Goal: Navigation & Orientation: Find specific page/section

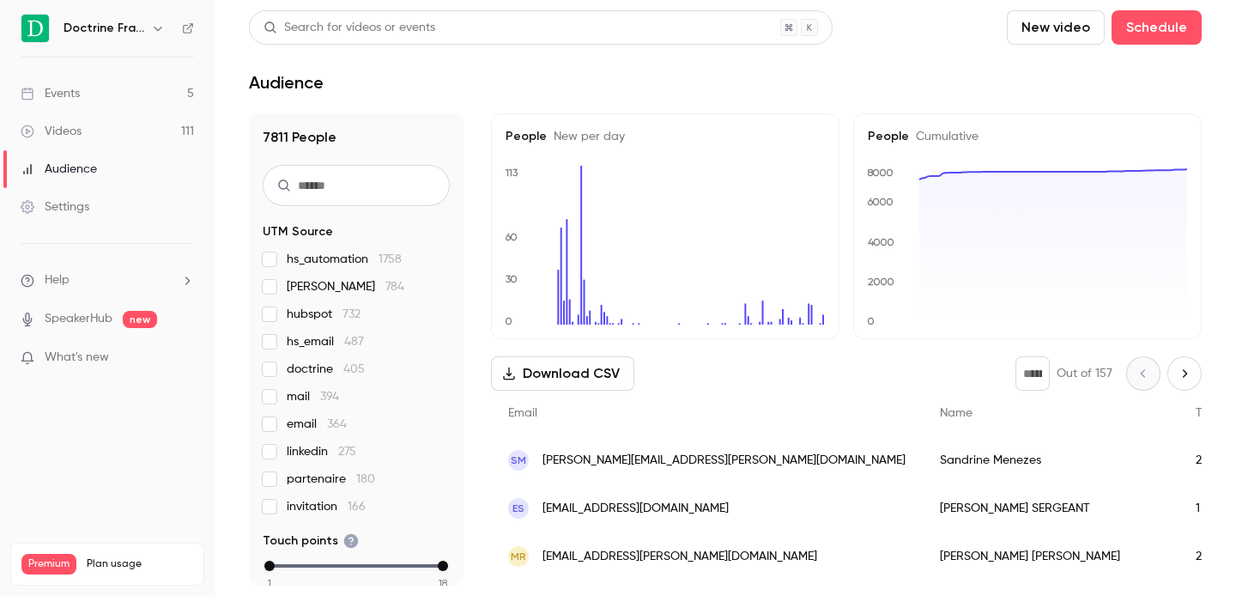
click at [171, 25] on div "Doctrine France" at bounding box center [107, 28] width 173 height 29
click at [160, 27] on icon "button" at bounding box center [158, 28] width 14 height 14
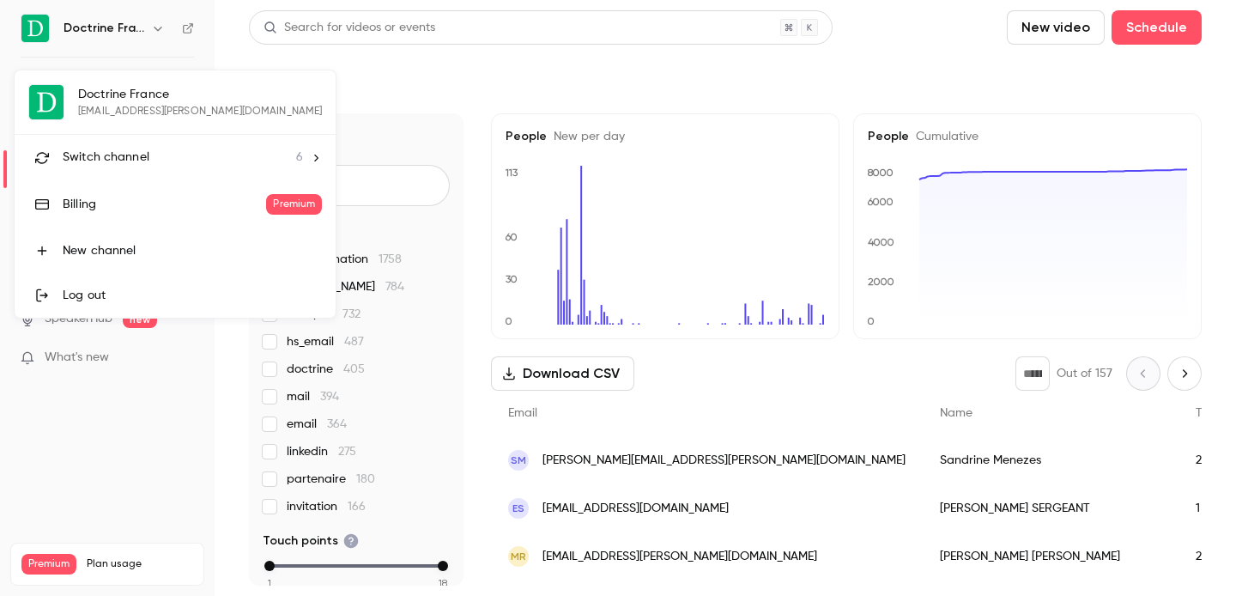
click at [128, 160] on span "Switch channel" at bounding box center [106, 158] width 87 height 18
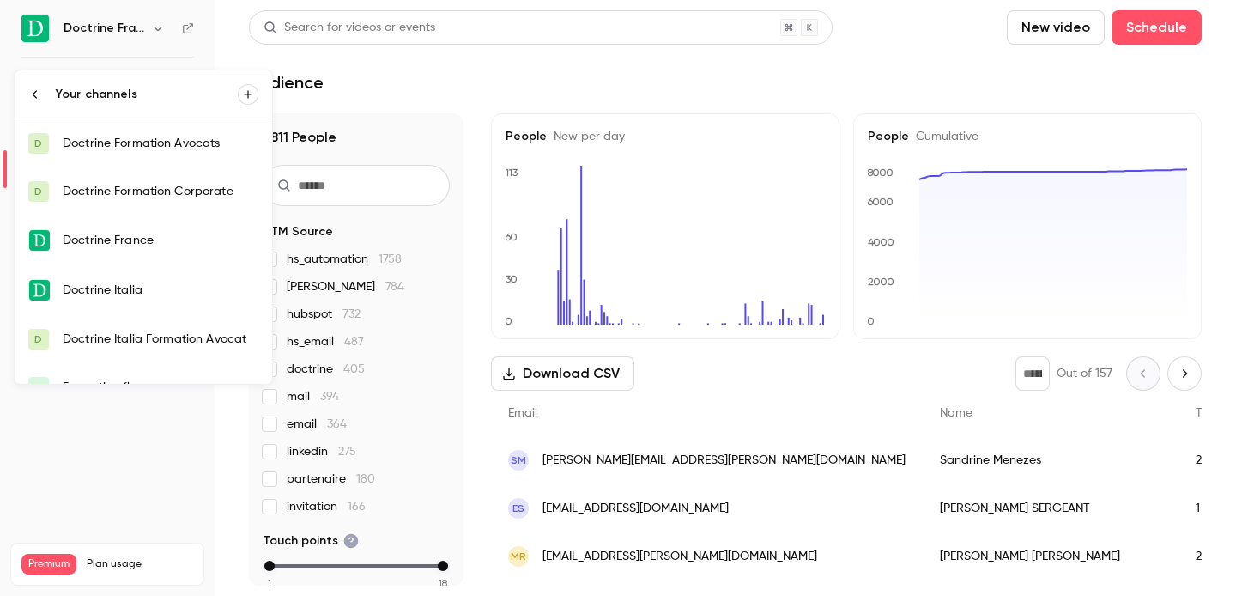
click at [149, 142] on div "Doctrine Formation Avocats" at bounding box center [161, 143] width 196 height 17
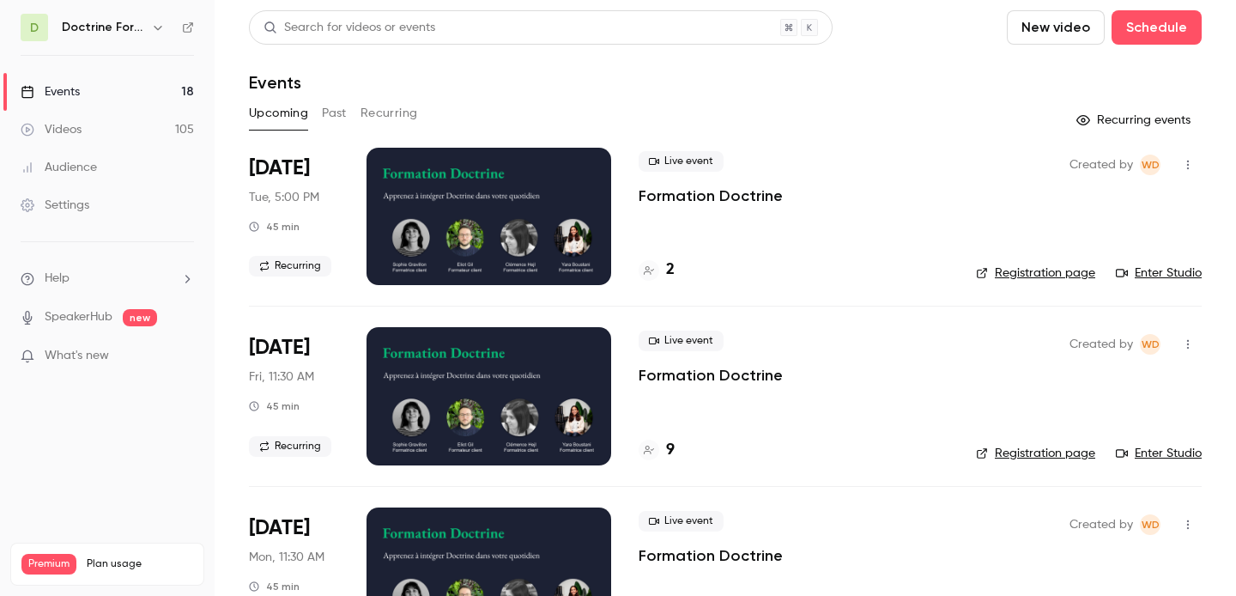
click at [157, 31] on icon "button" at bounding box center [158, 28] width 14 height 14
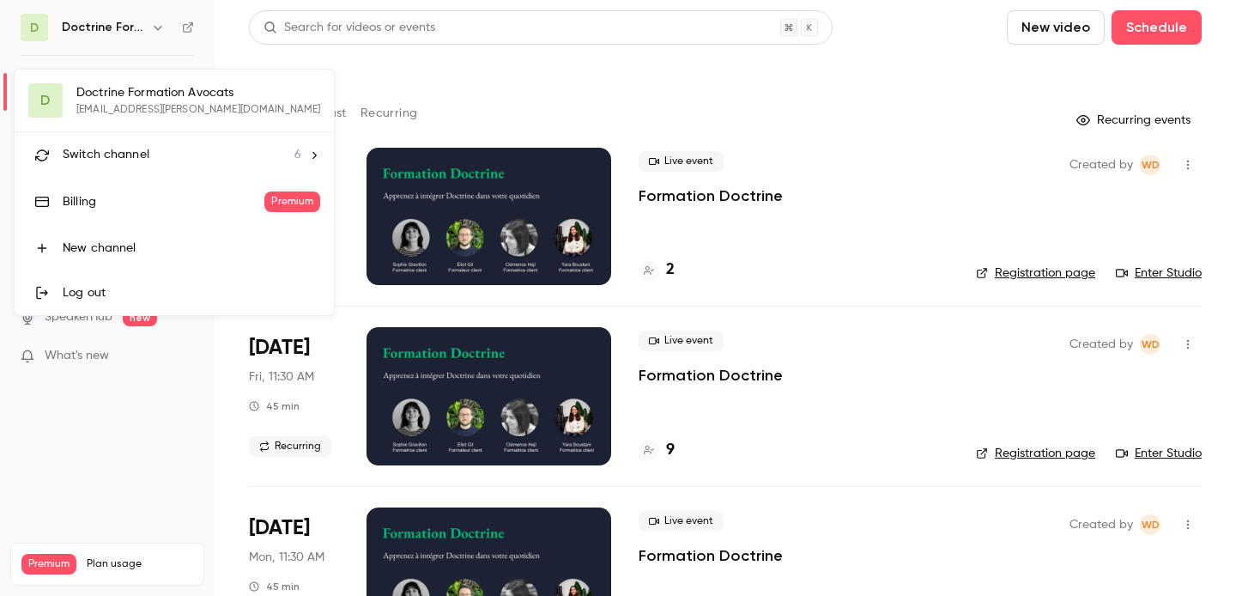
click at [141, 152] on span "Switch channel" at bounding box center [106, 155] width 87 height 18
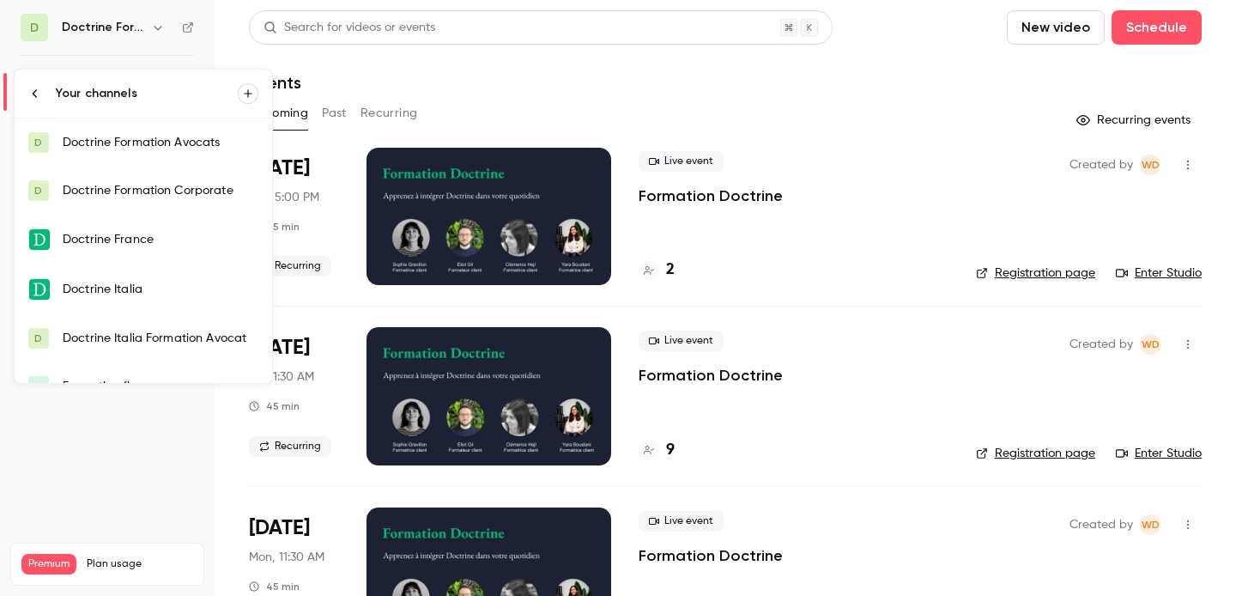
click at [159, 146] on div "Doctrine Formation Avocats" at bounding box center [161, 142] width 196 height 17
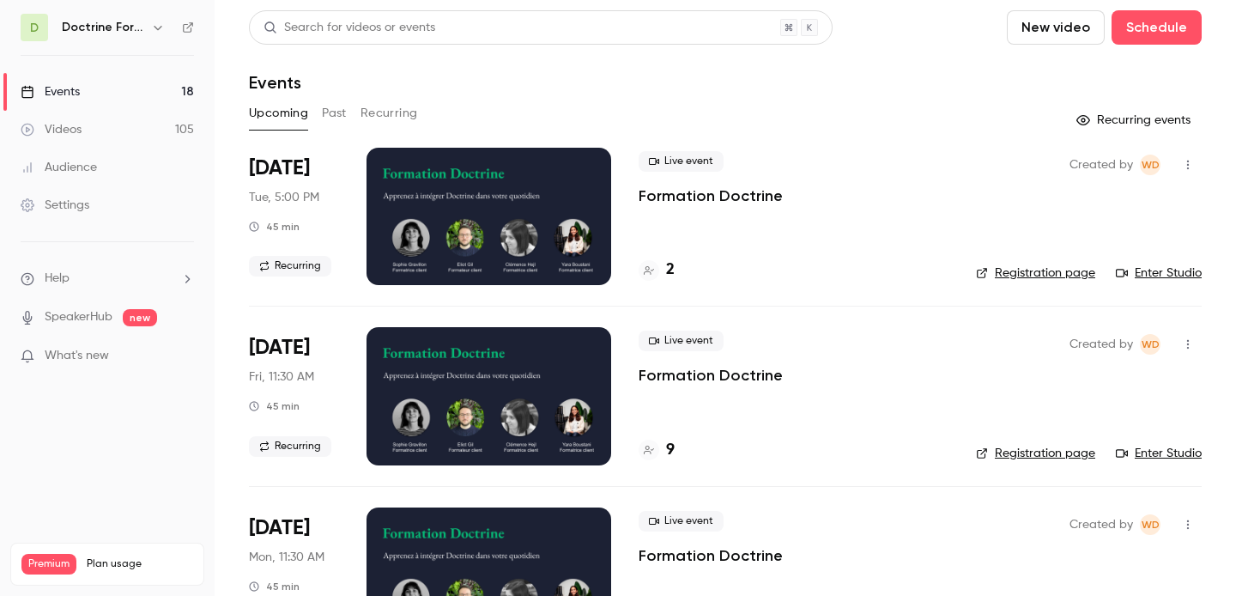
click at [153, 24] on icon "button" at bounding box center [158, 28] width 14 height 14
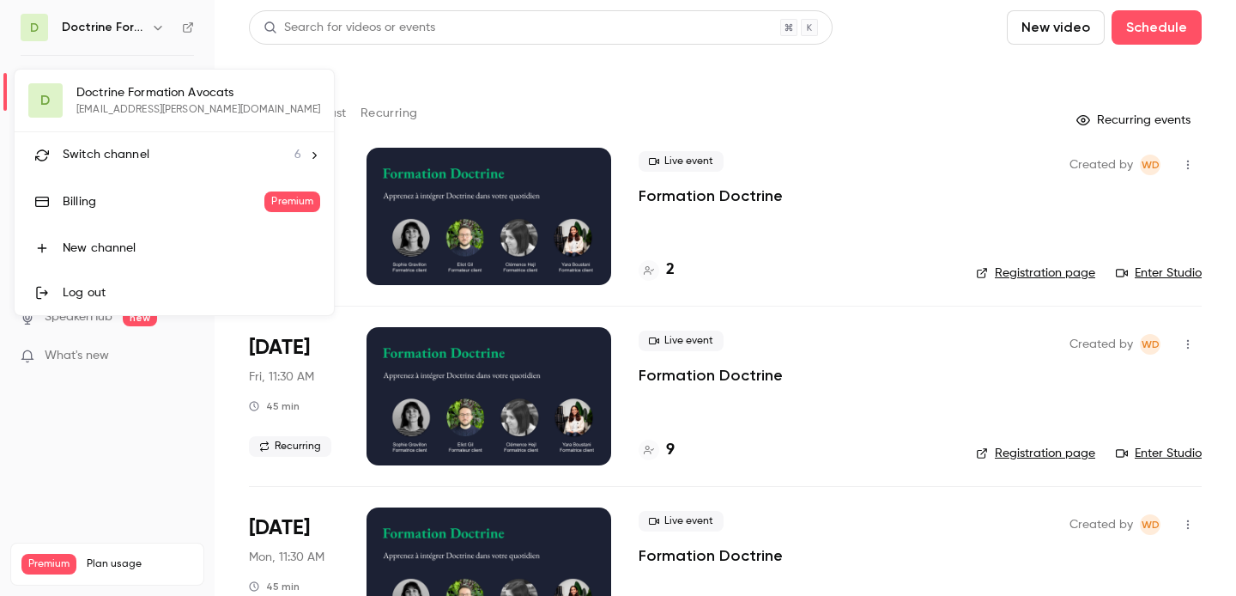
click at [151, 151] on div "Switch channel 6" at bounding box center [182, 155] width 239 height 18
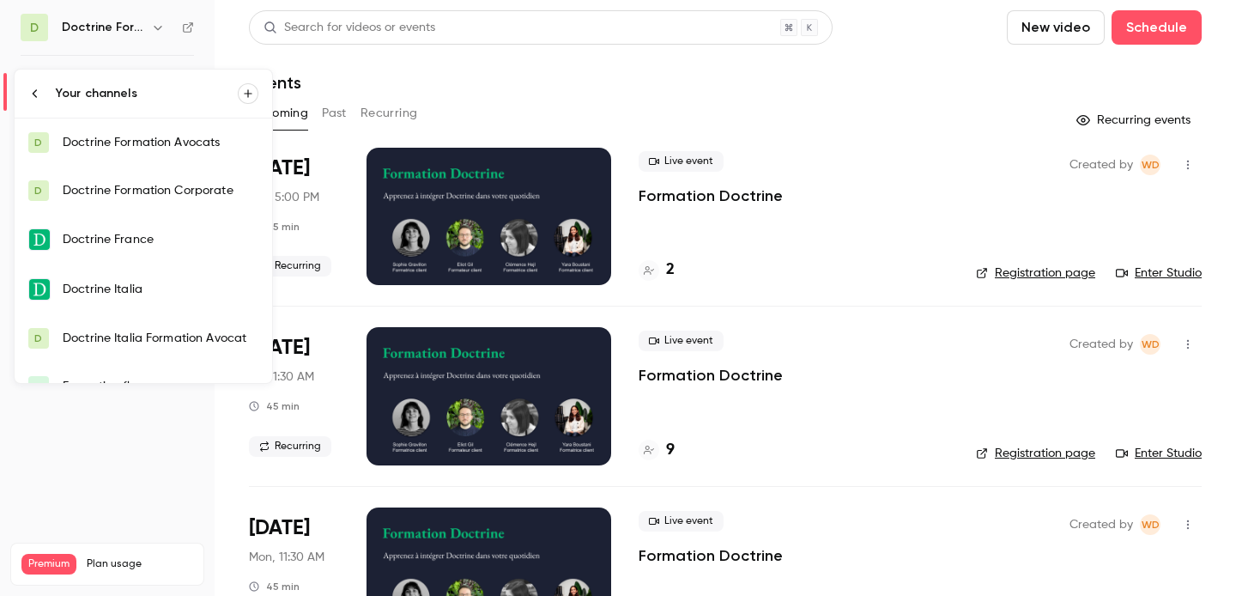
click at [143, 191] on div "Doctrine Formation Corporate" at bounding box center [161, 190] width 196 height 17
